Goal: Task Accomplishment & Management: Manage account settings

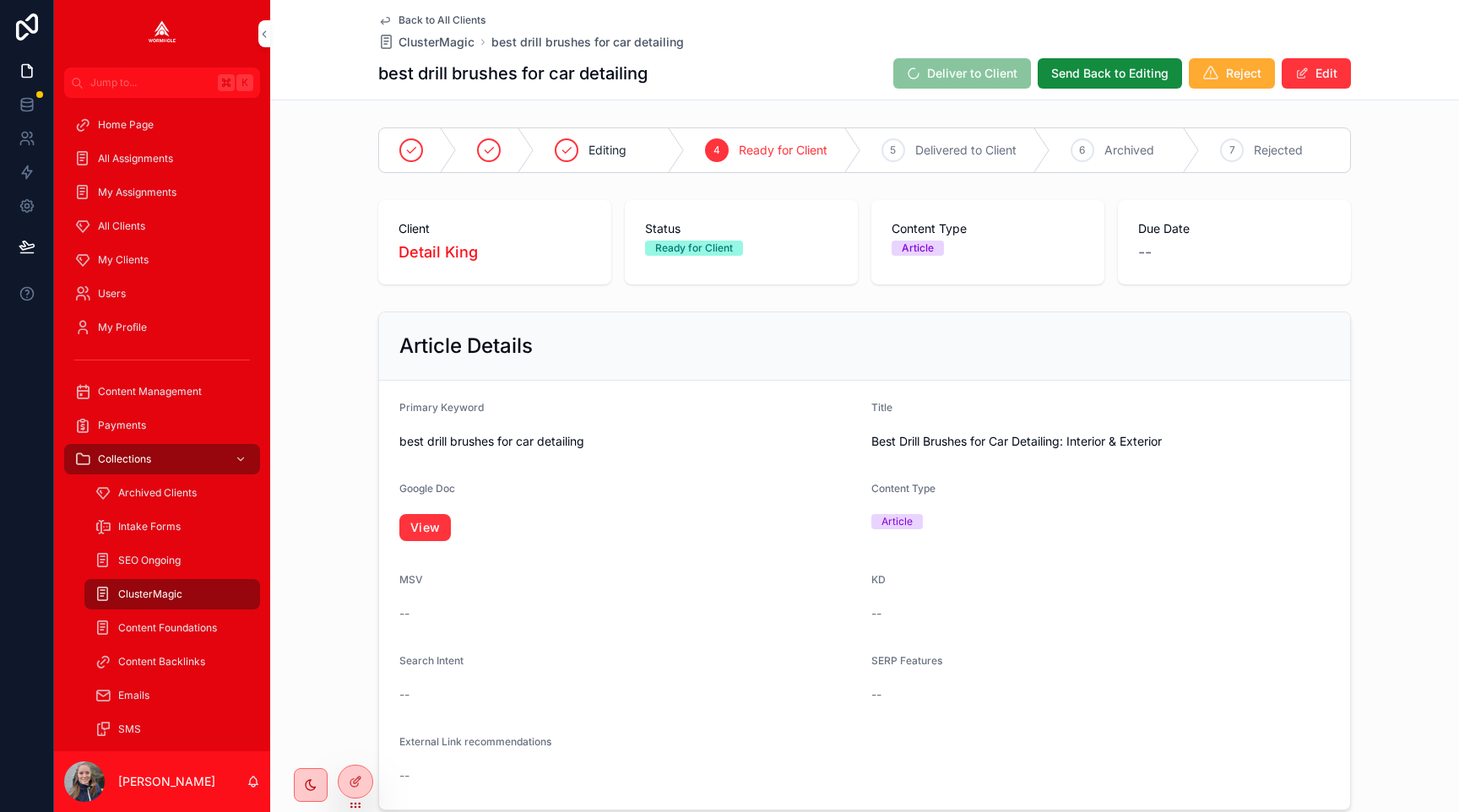
scroll to position [896, 0]
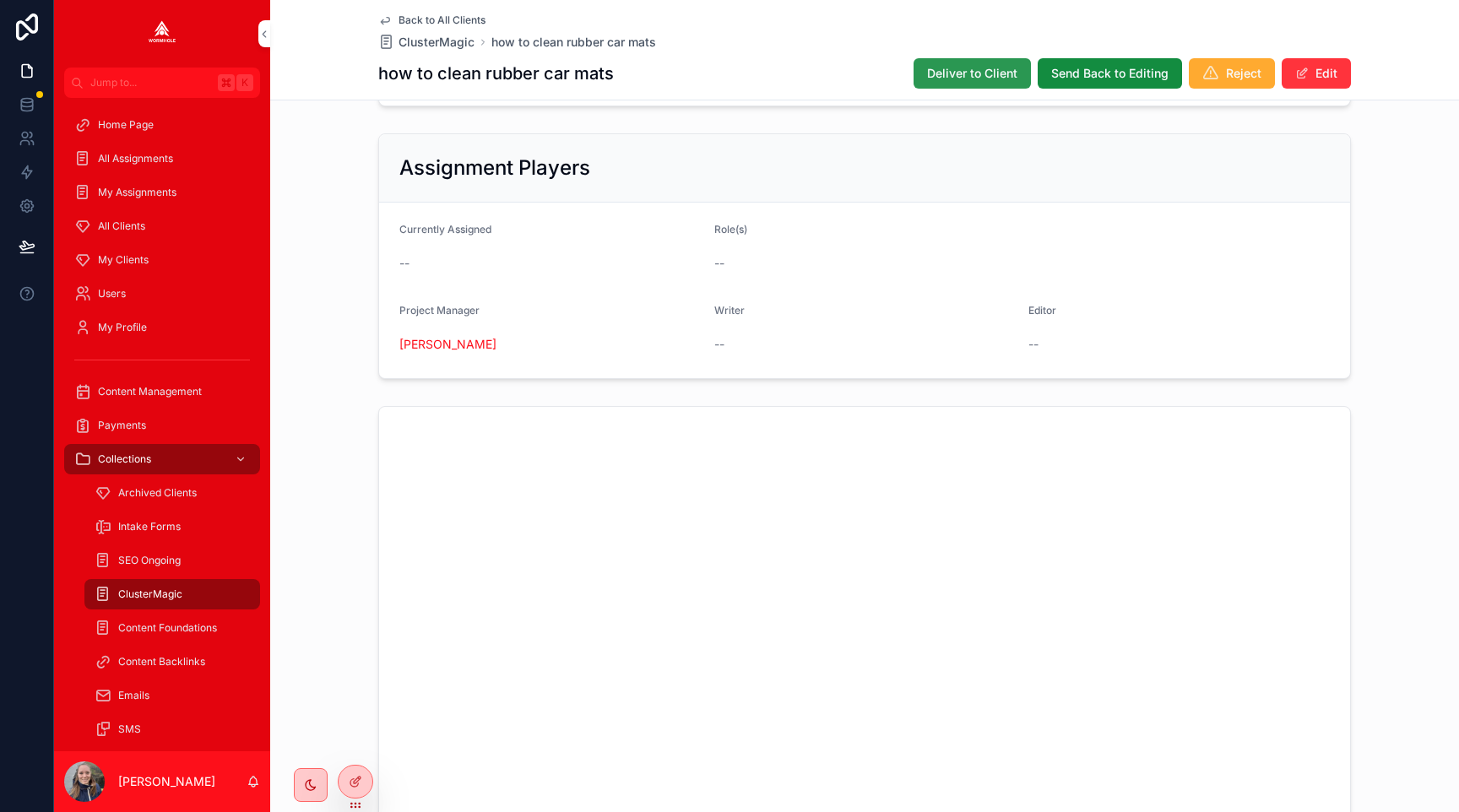
click at [935, 67] on span "Deliver to Client" at bounding box center [972, 74] width 90 height 17
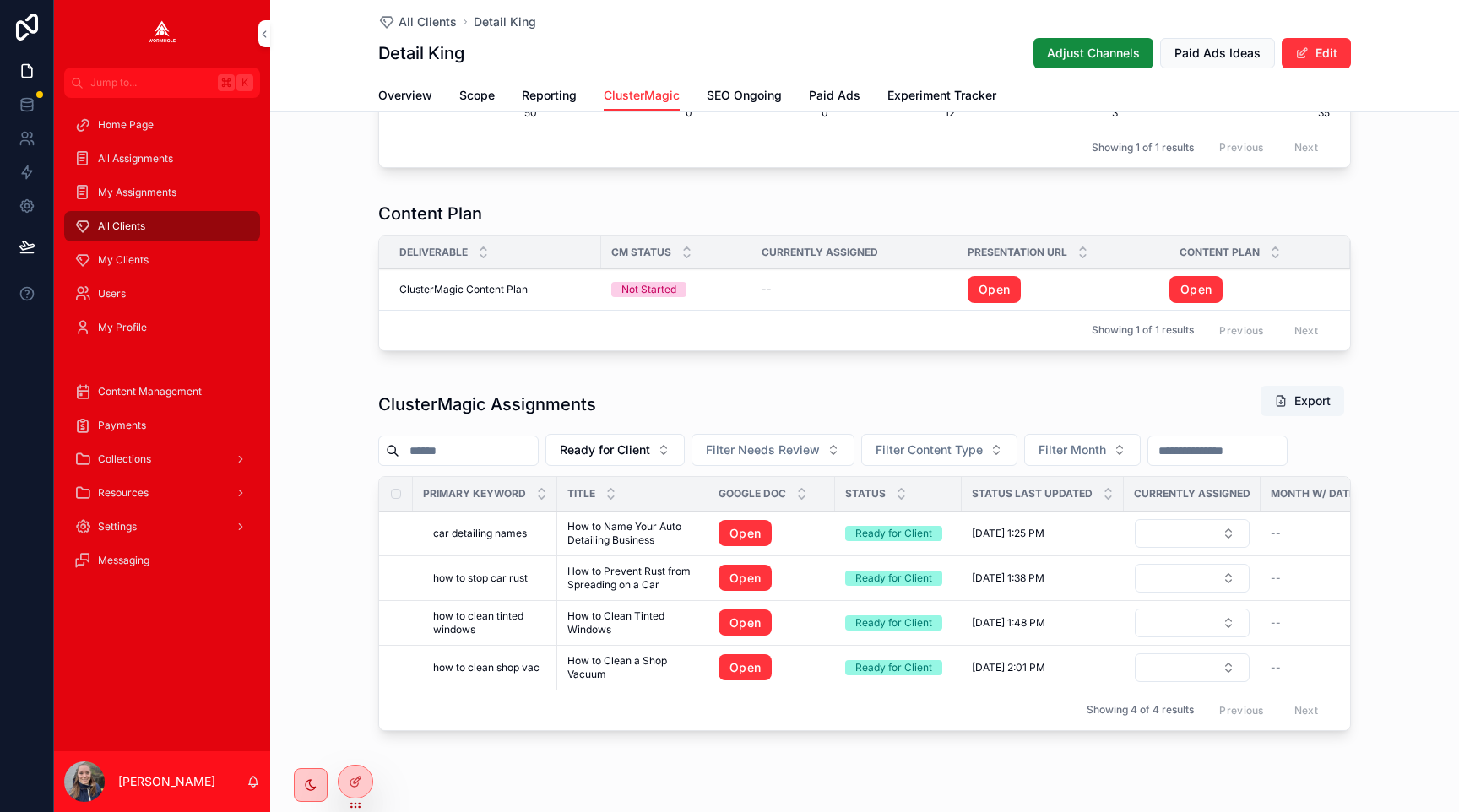
scroll to position [409, 0]
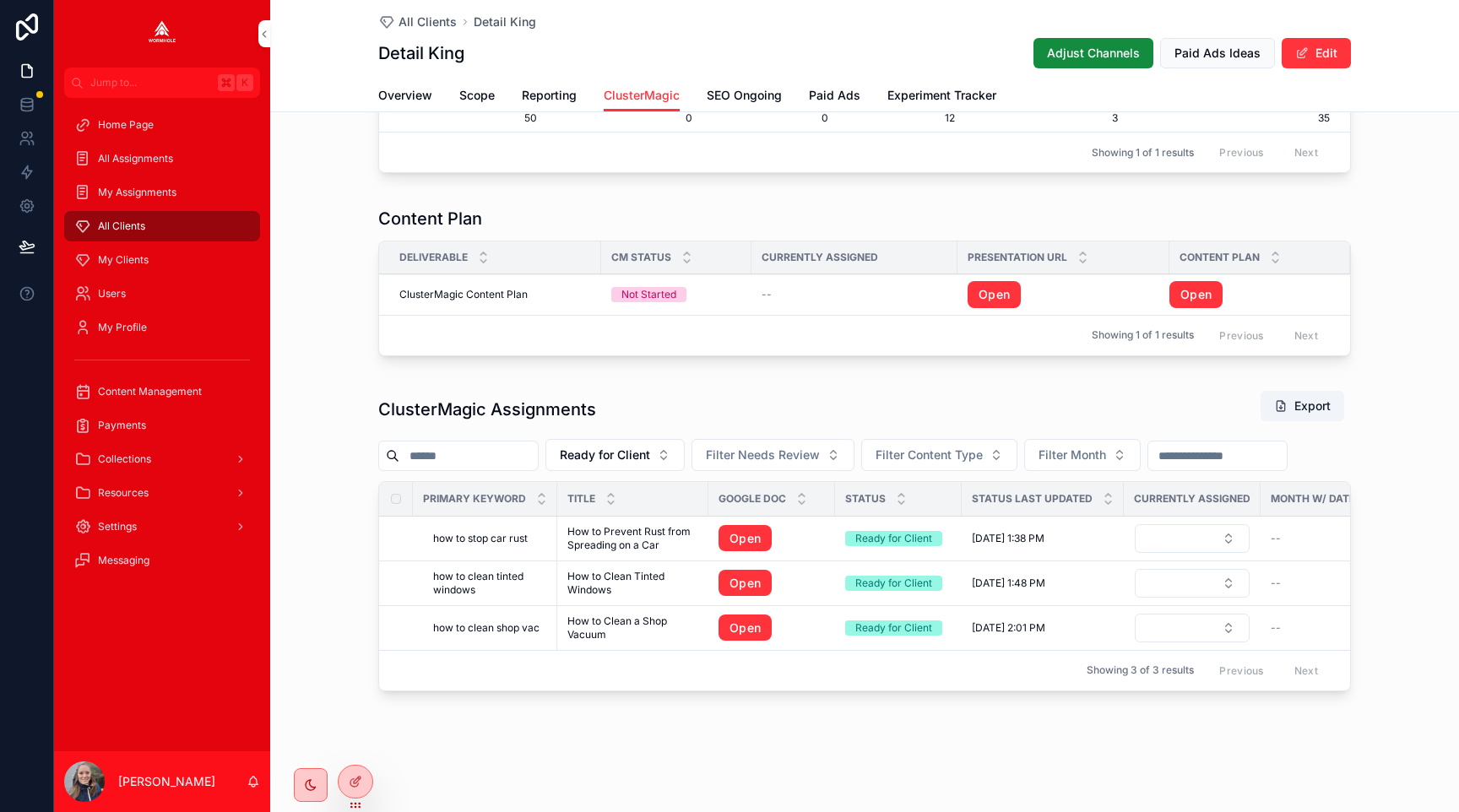
click at [509, 534] on span "how to stop car rust" at bounding box center [480, 538] width 94 height 14
click at [732, 533] on link "Open" at bounding box center [745, 538] width 53 height 27
click at [524, 576] on span "how to clean tinted windows" at bounding box center [490, 584] width 114 height 27
click at [754, 586] on link "Open" at bounding box center [745, 584] width 53 height 27
click at [509, 618] on td "how to clean shop vac how to clean shop vac" at bounding box center [485, 628] width 144 height 45
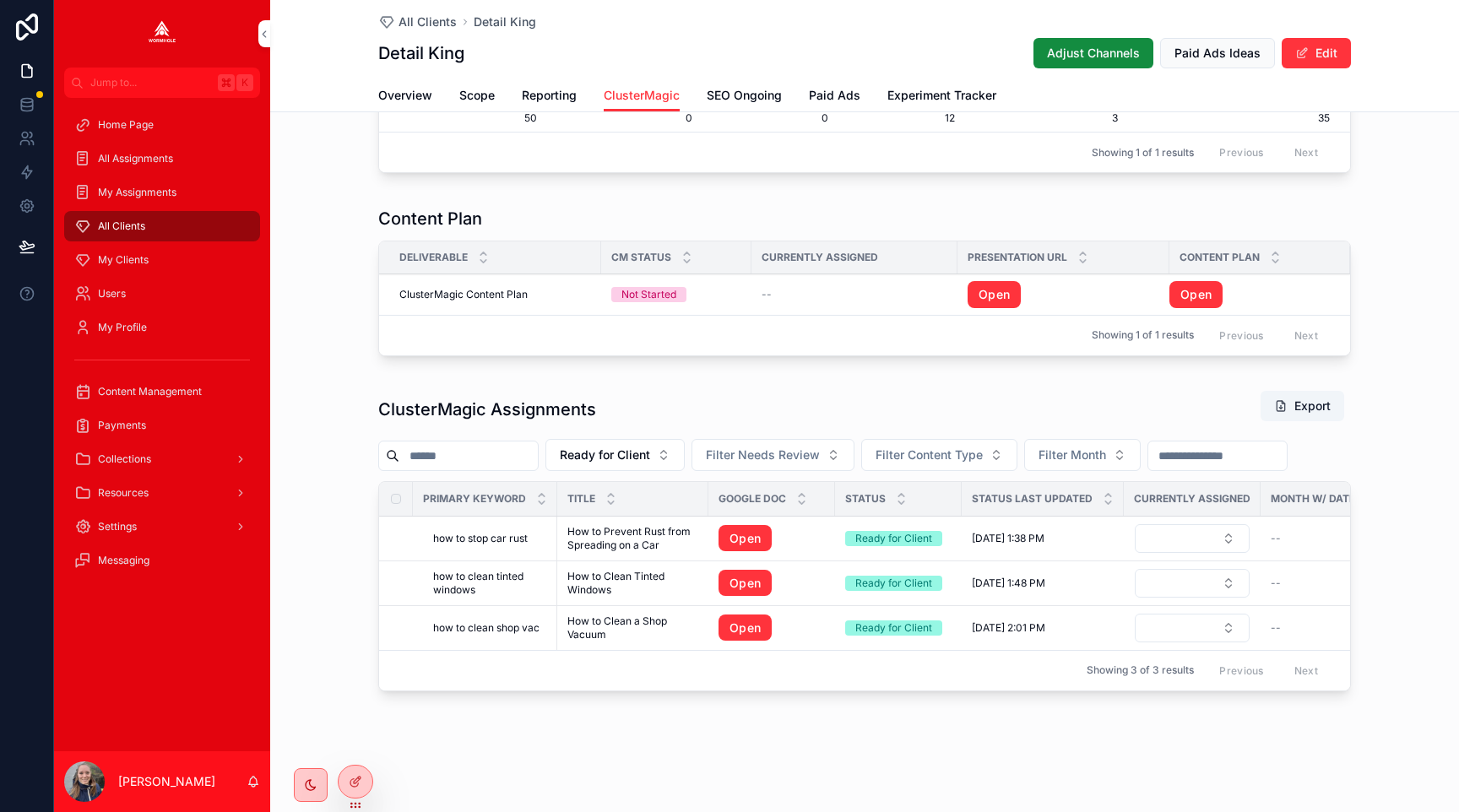
click at [509, 626] on span "how to clean shop vac" at bounding box center [486, 629] width 106 height 14
click at [739, 624] on link "Open" at bounding box center [745, 629] width 53 height 27
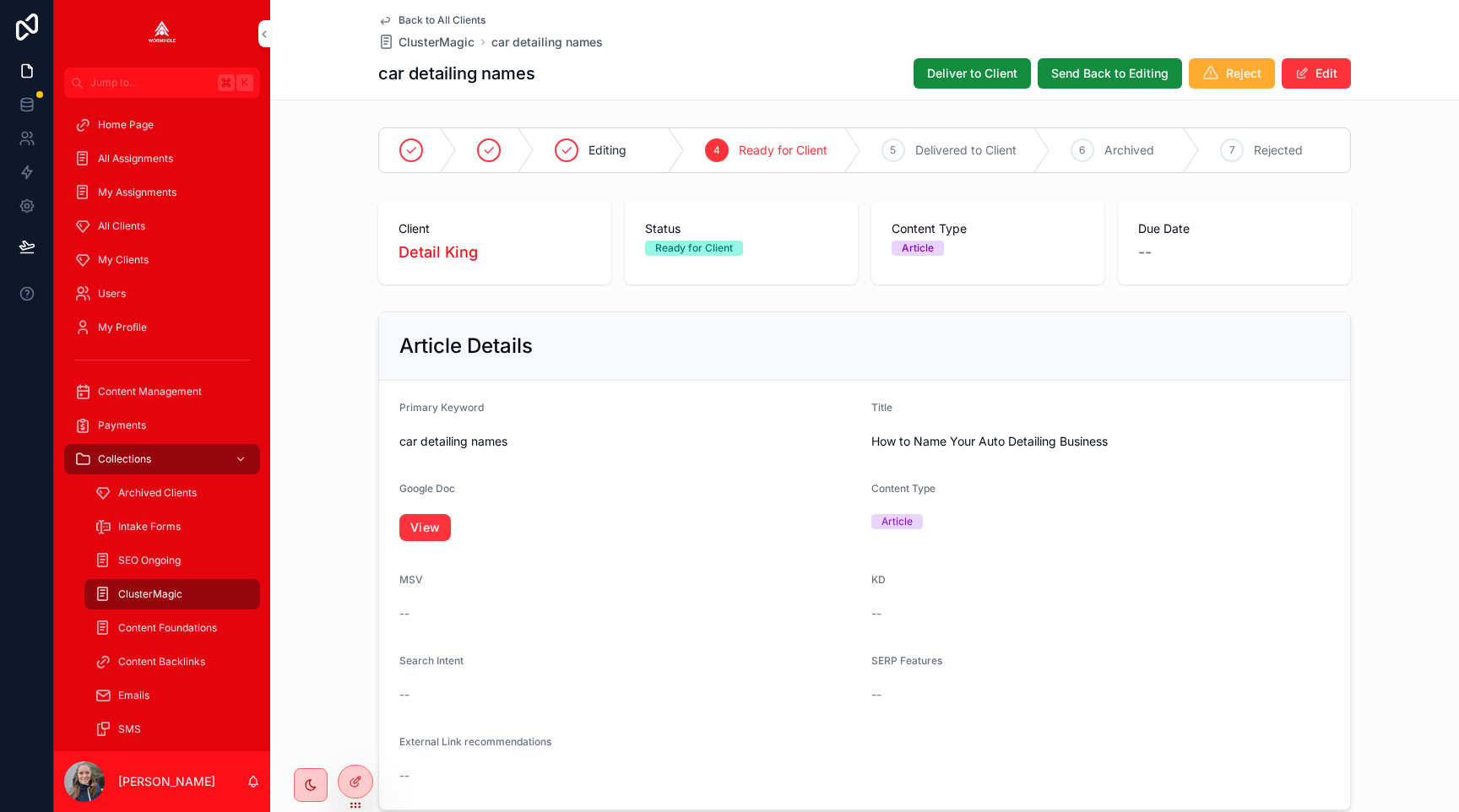
click at [980, 77] on span "Deliver to Client" at bounding box center [972, 74] width 90 height 17
